Goal: Task Accomplishment & Management: Complete application form

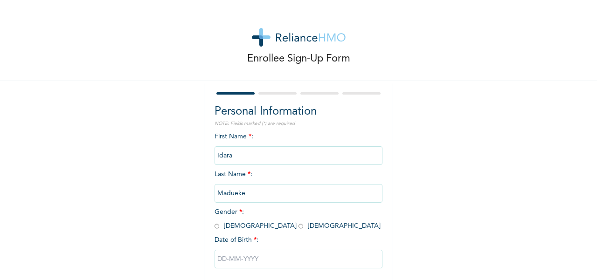
click at [298, 226] on input "radio" at bounding box center [300, 226] width 5 height 9
radio input "true"
click at [239, 257] on input "text" at bounding box center [299, 259] width 168 height 19
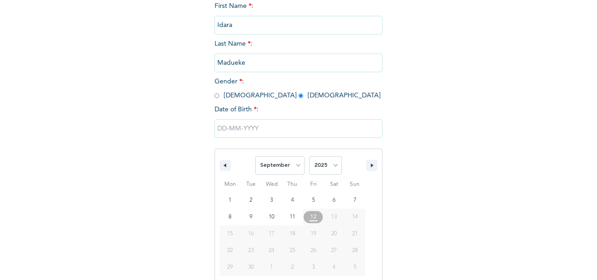
scroll to position [145, 0]
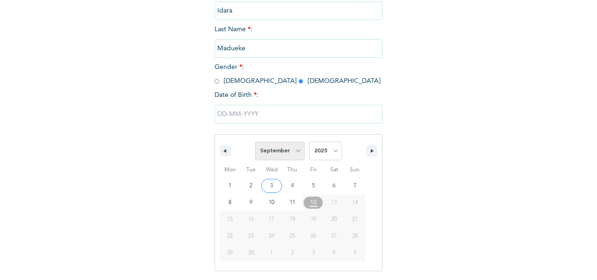
click at [295, 154] on select "January February March April May June July August September October November De…" at bounding box center [279, 151] width 49 height 19
select select "5"
click at [255, 143] on select "January February March April May June July August September October November De…" at bounding box center [279, 151] width 49 height 19
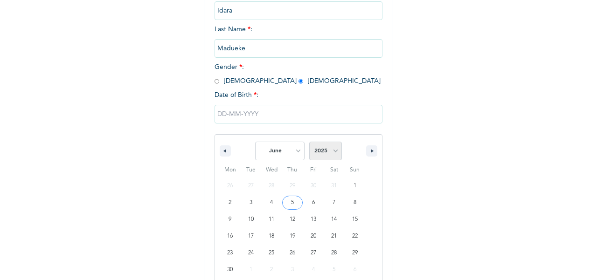
click at [326, 158] on select "2025 2024 2023 2022 2021 2020 2019 2018 2017 2016 2015 2014 2013 2012 2011 2010…" at bounding box center [325, 151] width 33 height 19
select select "1985"
click at [309, 143] on select "2025 2024 2023 2022 2021 2020 2019 2018 2017 2016 2015 2014 2013 2012 2011 2010…" at bounding box center [325, 151] width 33 height 19
type input "[DATE]"
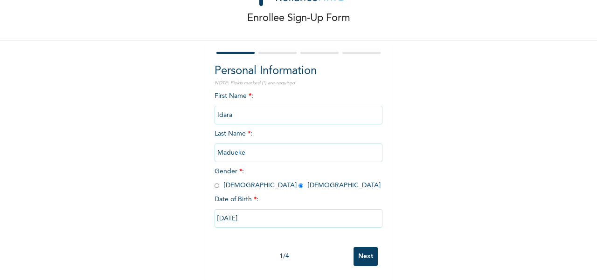
click at [366, 248] on input "Next" at bounding box center [366, 256] width 24 height 19
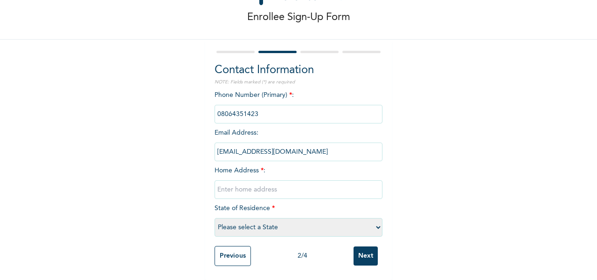
click at [305, 185] on input "text" at bounding box center [299, 189] width 168 height 19
type input "H"
type input "$"
type input "4, Zone 5, [PERSON_NAME]"
click at [277, 219] on select "Please select a State [PERSON_NAME] (FCT) [PERSON_NAME] Ibom [GEOGRAPHIC_DATA] …" at bounding box center [299, 227] width 168 height 19
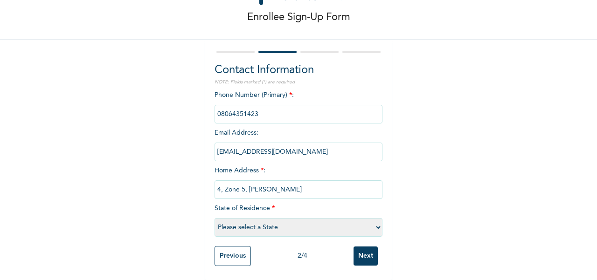
select select "32"
click at [215, 218] on select "Please select a State [PERSON_NAME] (FCT) [PERSON_NAME] Ibom [GEOGRAPHIC_DATA] …" at bounding box center [299, 227] width 168 height 19
click at [364, 250] on input "Next" at bounding box center [366, 256] width 24 height 19
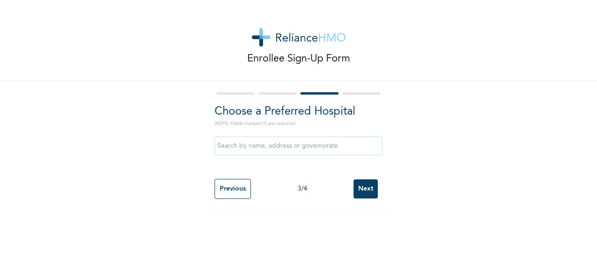
click at [328, 150] on input "text" at bounding box center [299, 146] width 168 height 19
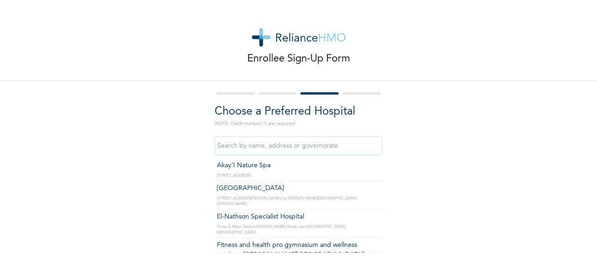
scroll to position [405, 0]
type input "Fitness and health pro gymnasium and wellness services ([PERSON_NAME][GEOGRAPHI…"
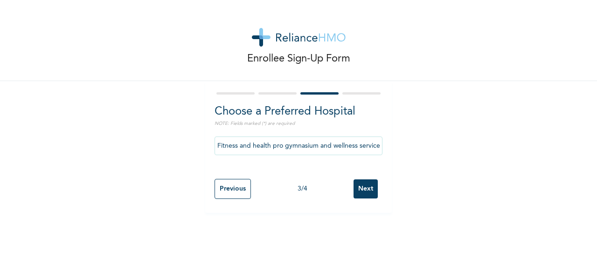
click at [359, 191] on input "Next" at bounding box center [366, 189] width 24 height 19
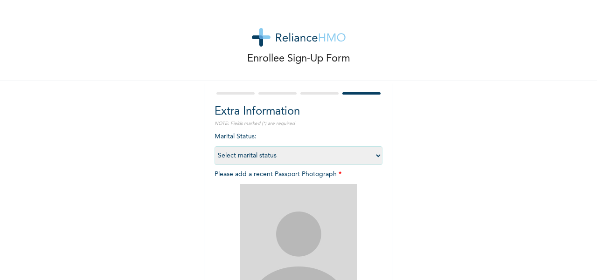
click at [372, 157] on select "Select marital status [DEMOGRAPHIC_DATA] Married [DEMOGRAPHIC_DATA] Widow/[DEMO…" at bounding box center [299, 155] width 168 height 19
select select "2"
click at [215, 146] on select "Select marital status [DEMOGRAPHIC_DATA] Married [DEMOGRAPHIC_DATA] Widow/[DEMO…" at bounding box center [299, 155] width 168 height 19
click at [310, 212] on img at bounding box center [298, 242] width 117 height 117
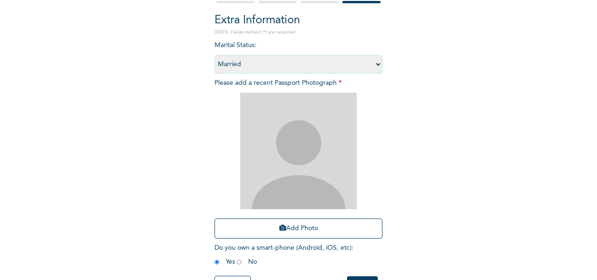
scroll to position [102, 0]
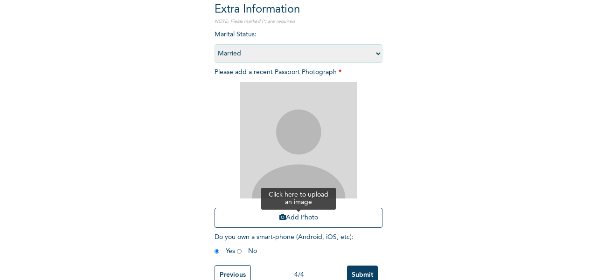
click at [292, 215] on button "Add Photo" at bounding box center [299, 218] width 168 height 20
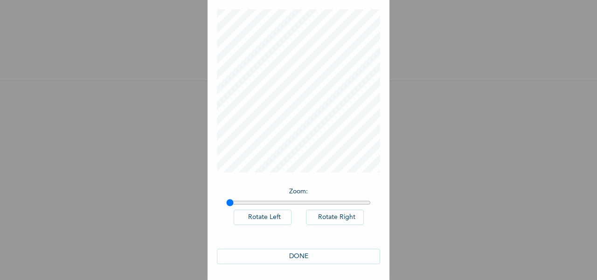
scroll to position [45, 0]
click at [298, 255] on button "DONE" at bounding box center [298, 254] width 163 height 15
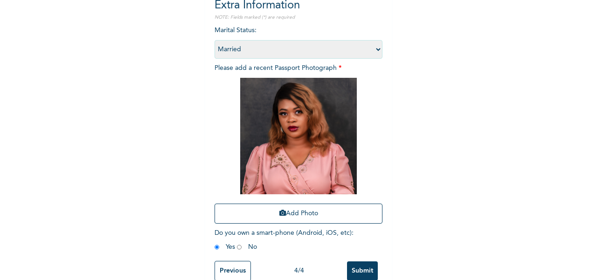
scroll to position [130, 0]
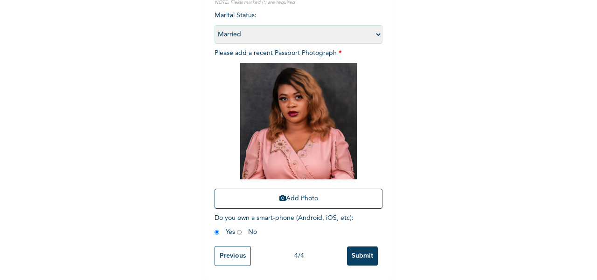
click at [354, 253] on input "Submit" at bounding box center [362, 256] width 31 height 19
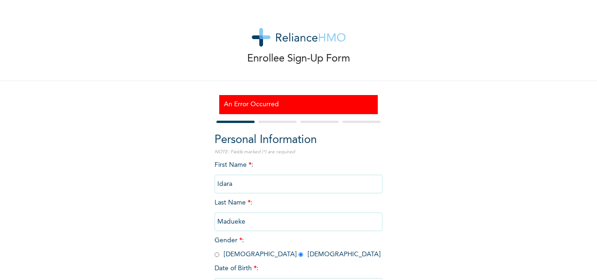
scroll to position [78, 0]
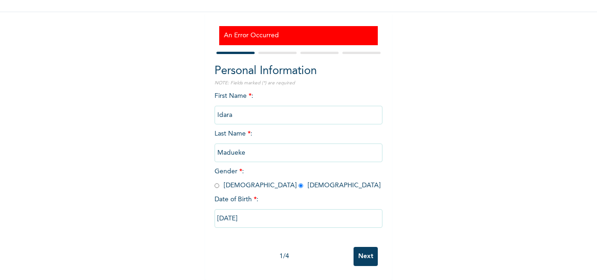
click at [354, 253] on input "Next" at bounding box center [366, 256] width 24 height 19
select select "32"
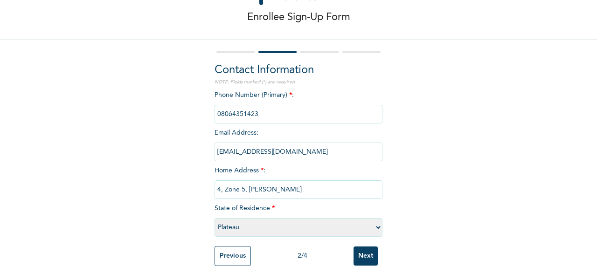
scroll to position [50, 0]
click at [354, 253] on input "Next" at bounding box center [366, 256] width 24 height 19
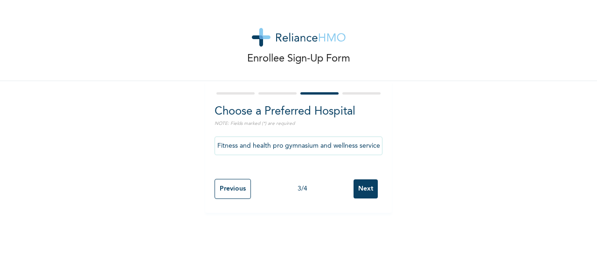
scroll to position [0, 0]
click at [359, 193] on input "Next" at bounding box center [366, 189] width 24 height 19
select select "2"
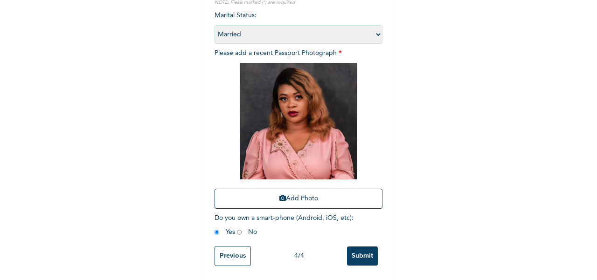
scroll to position [130, 0]
click at [363, 247] on input "Submit" at bounding box center [362, 256] width 31 height 19
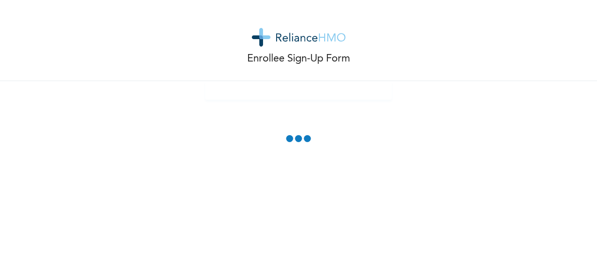
scroll to position [78, 0]
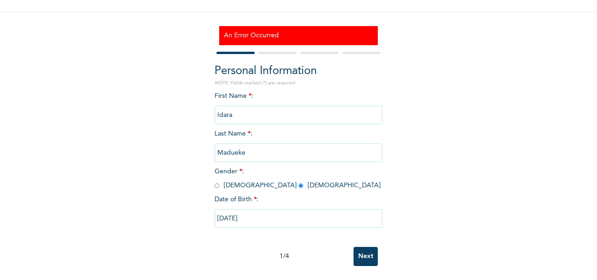
click at [363, 247] on input "Next" at bounding box center [366, 256] width 24 height 19
select select "32"
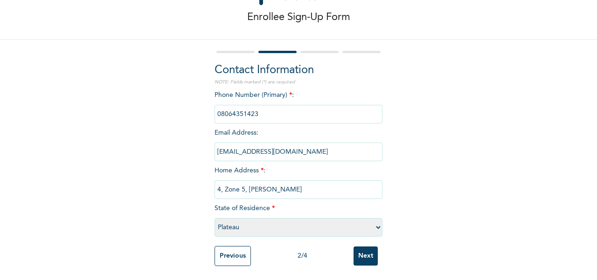
scroll to position [50, 0]
click at [363, 247] on input "Next" at bounding box center [366, 256] width 24 height 19
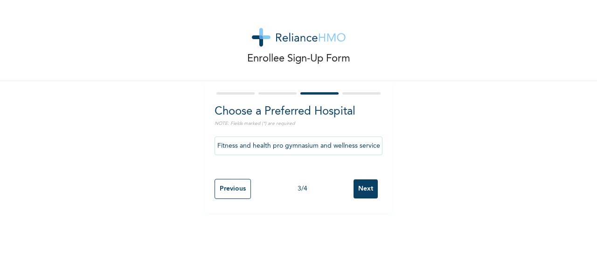
click at [363, 247] on div "Enrollee Sign-Up Form Choose a Preferred Hospital NOTE: Fields marked (*) are r…" at bounding box center [298, 140] width 597 height 280
click at [363, 189] on input "Next" at bounding box center [366, 189] width 24 height 19
select select "2"
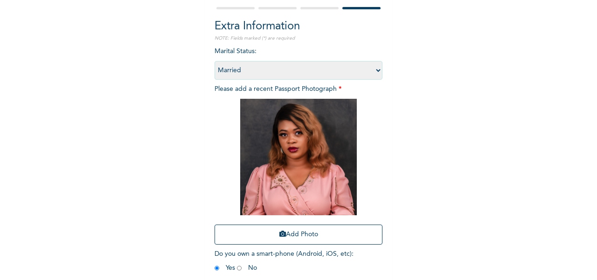
scroll to position [130, 0]
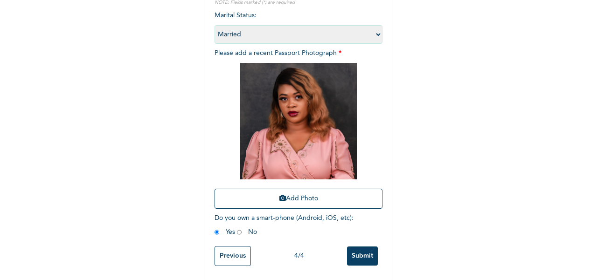
click at [356, 249] on input "Submit" at bounding box center [362, 256] width 31 height 19
